Goal: Book appointment/travel/reservation

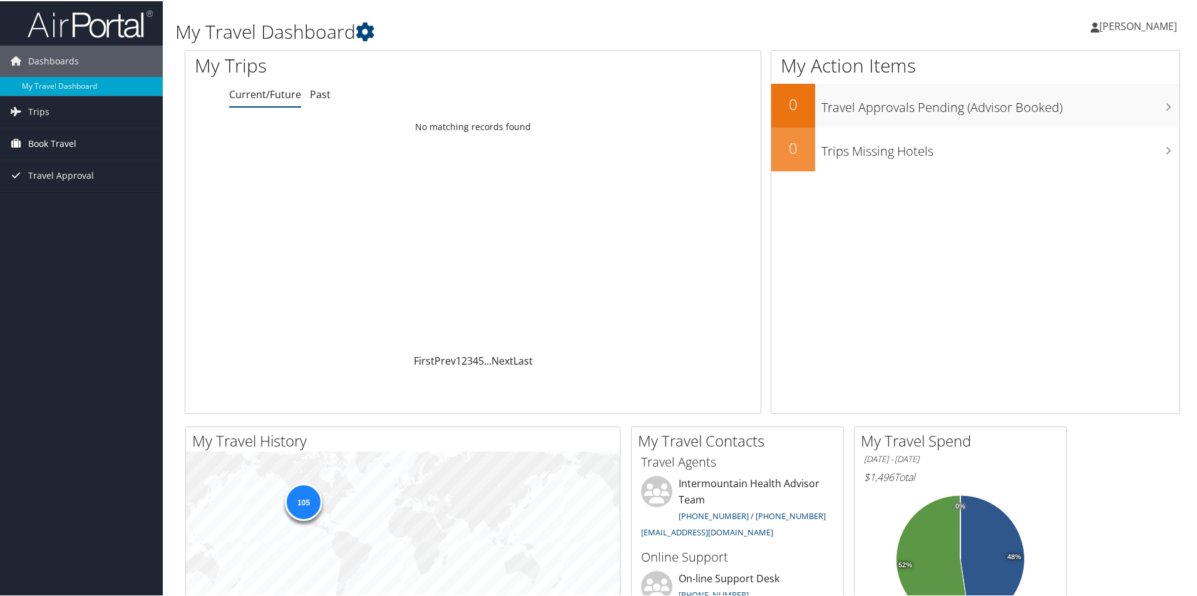
click at [64, 139] on span "Book Travel" at bounding box center [52, 142] width 48 height 31
click at [56, 205] on link "Book/Manage Online Trips" at bounding box center [81, 205] width 163 height 19
click at [55, 140] on span "Book Travel" at bounding box center [52, 142] width 48 height 31
click at [58, 203] on link "Book/Manage Online Trips" at bounding box center [81, 205] width 163 height 19
